Goal: Task Accomplishment & Management: Manage account settings

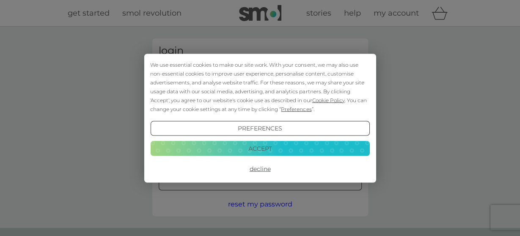
click at [271, 169] on button "Decline" at bounding box center [259, 169] width 219 height 15
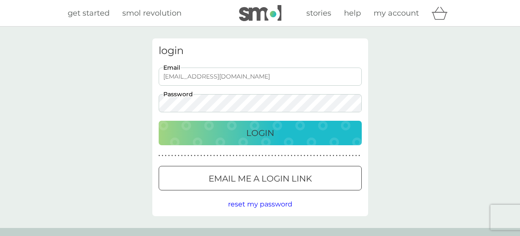
click at [266, 133] on p "Login" at bounding box center [260, 133] width 28 height 14
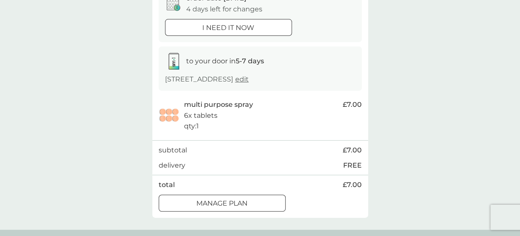
scroll to position [99, 0]
click at [210, 203] on div at bounding box center [211, 202] width 7 height 7
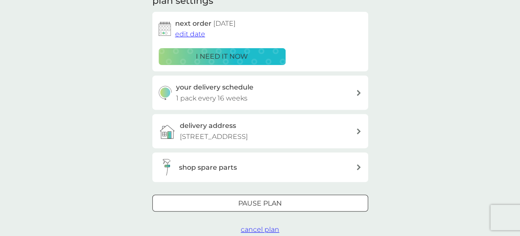
scroll to position [132, 0]
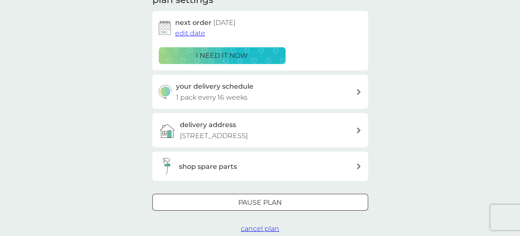
click at [190, 33] on span "edit date" at bounding box center [190, 33] width 30 height 8
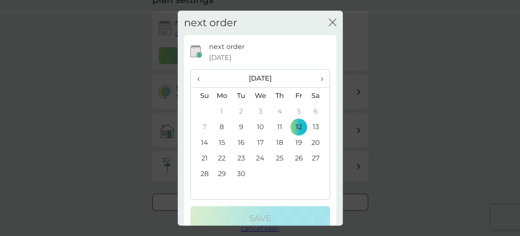
click at [323, 83] on span "›" at bounding box center [318, 79] width 8 height 18
click at [221, 127] on td "3" at bounding box center [221, 128] width 19 height 16
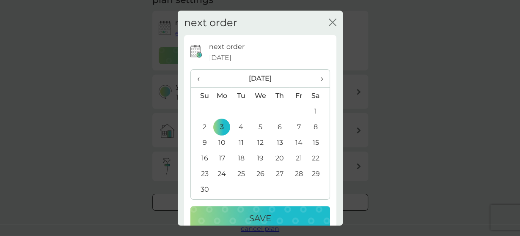
click at [250, 218] on p "Save" at bounding box center [260, 219] width 22 height 14
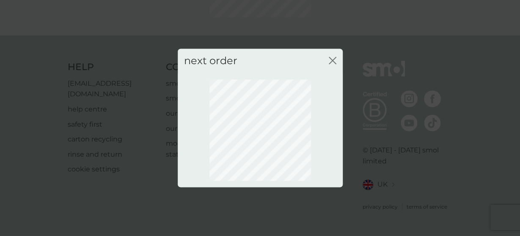
scroll to position [118, 0]
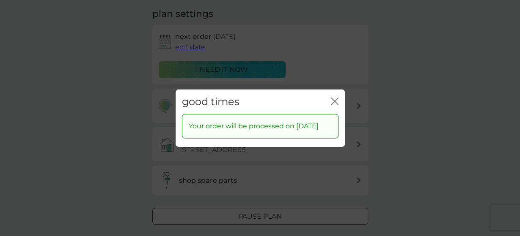
click at [335, 97] on icon "close" at bounding box center [335, 101] width 8 height 8
